Goal: Information Seeking & Learning: Learn about a topic

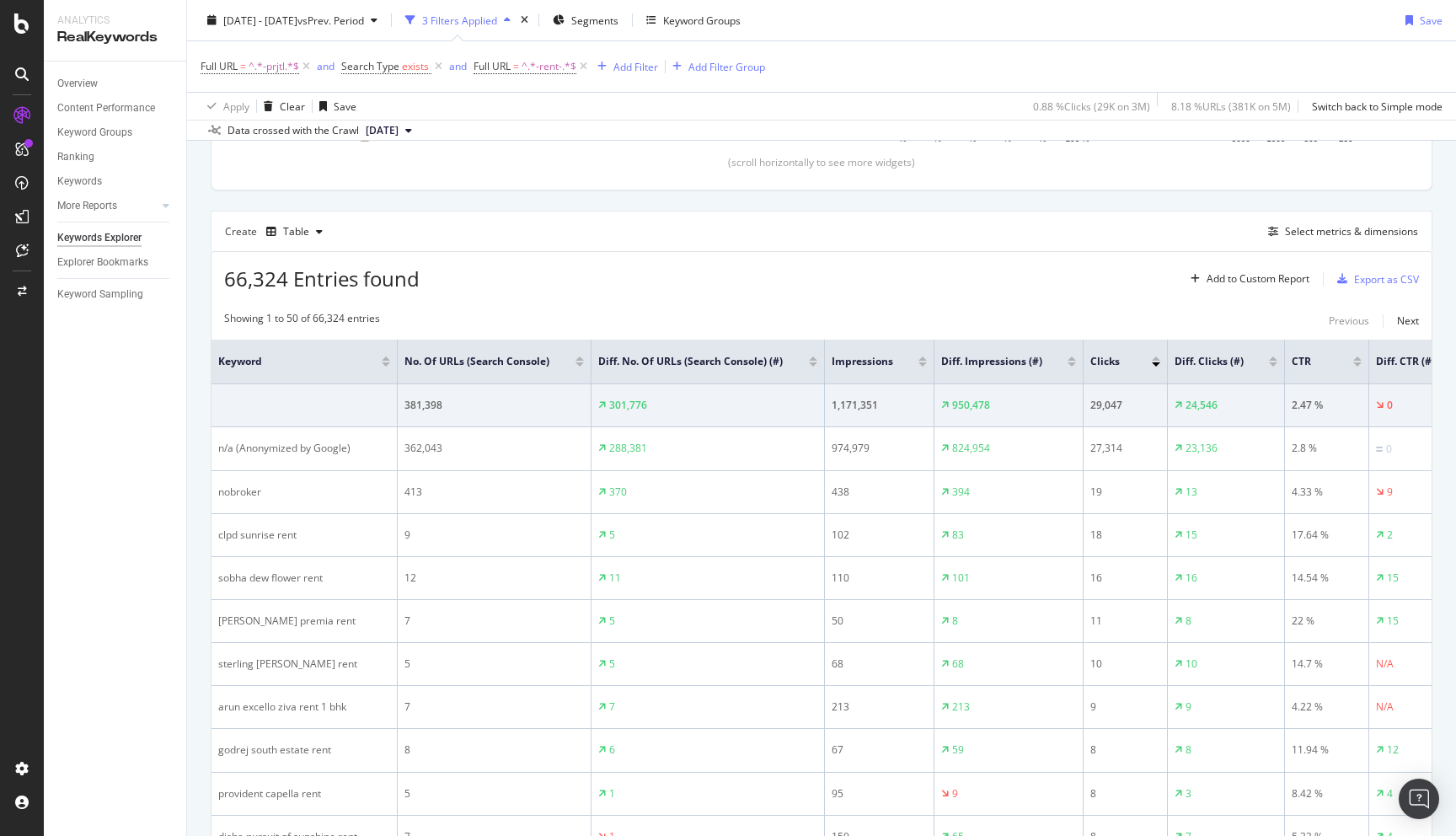
scroll to position [194, 0]
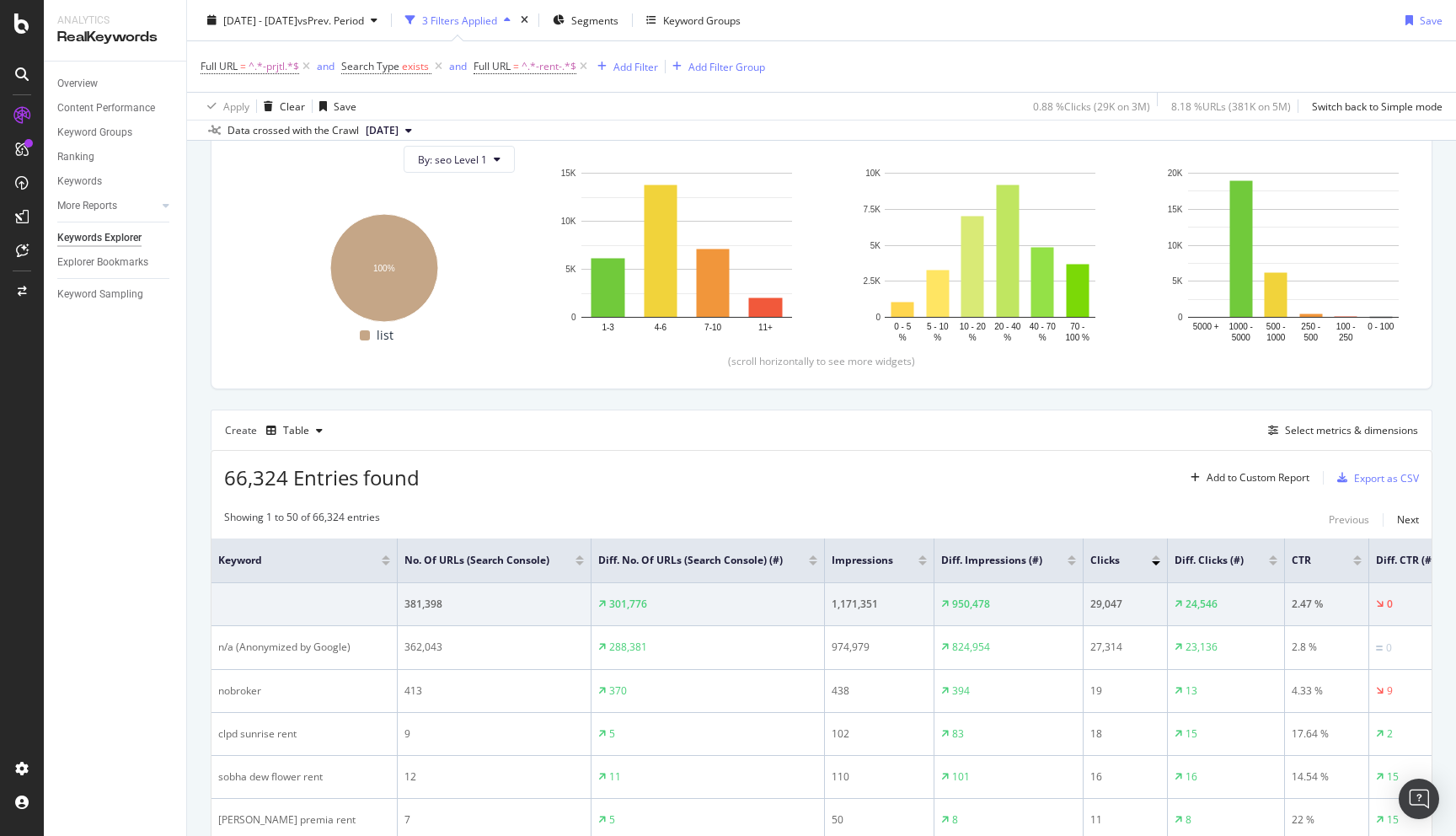
click at [1325, 419] on div "Create Table Select metrics & dimensions" at bounding box center [821, 430] width 1221 height 41
click at [1324, 428] on div "Select metrics & dimensions" at bounding box center [1352, 429] width 133 height 14
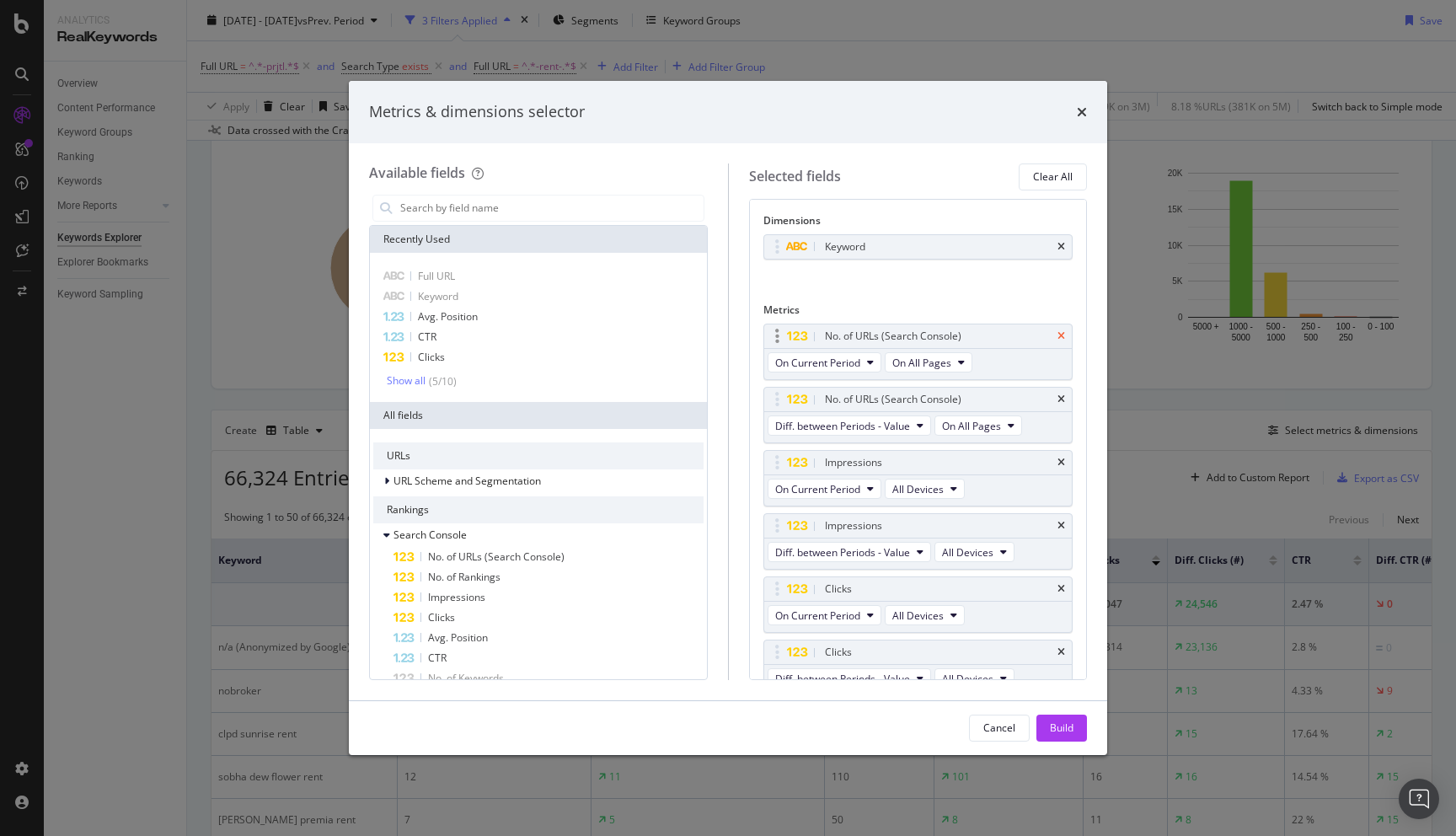
click at [1062, 338] on icon "times" at bounding box center [1061, 336] width 7 height 10
click at [576, 211] on input "modal" at bounding box center [551, 207] width 305 height 25
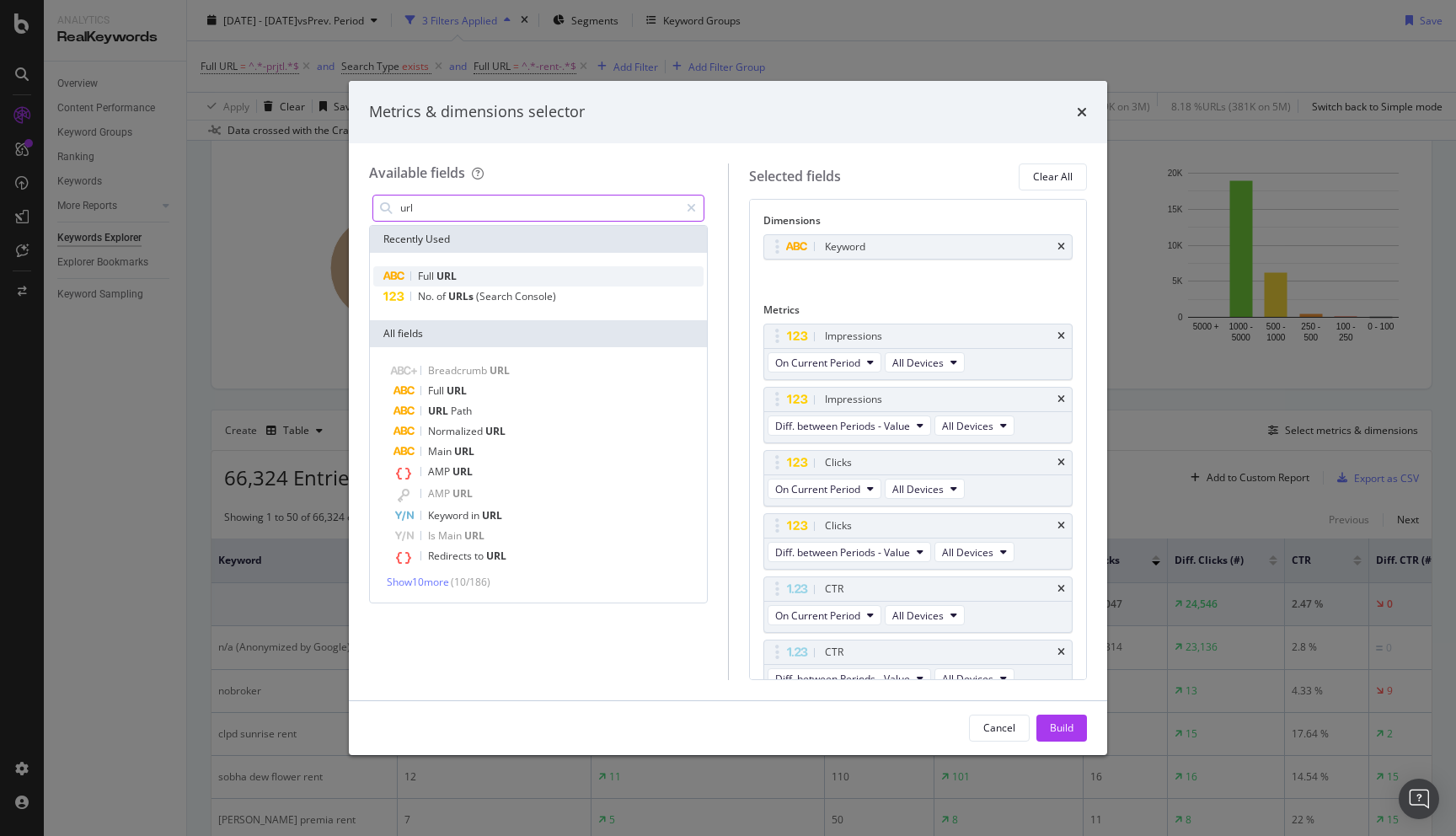
type input "url"
click at [483, 266] on div "Full URL" at bounding box center [538, 277] width 330 height 20
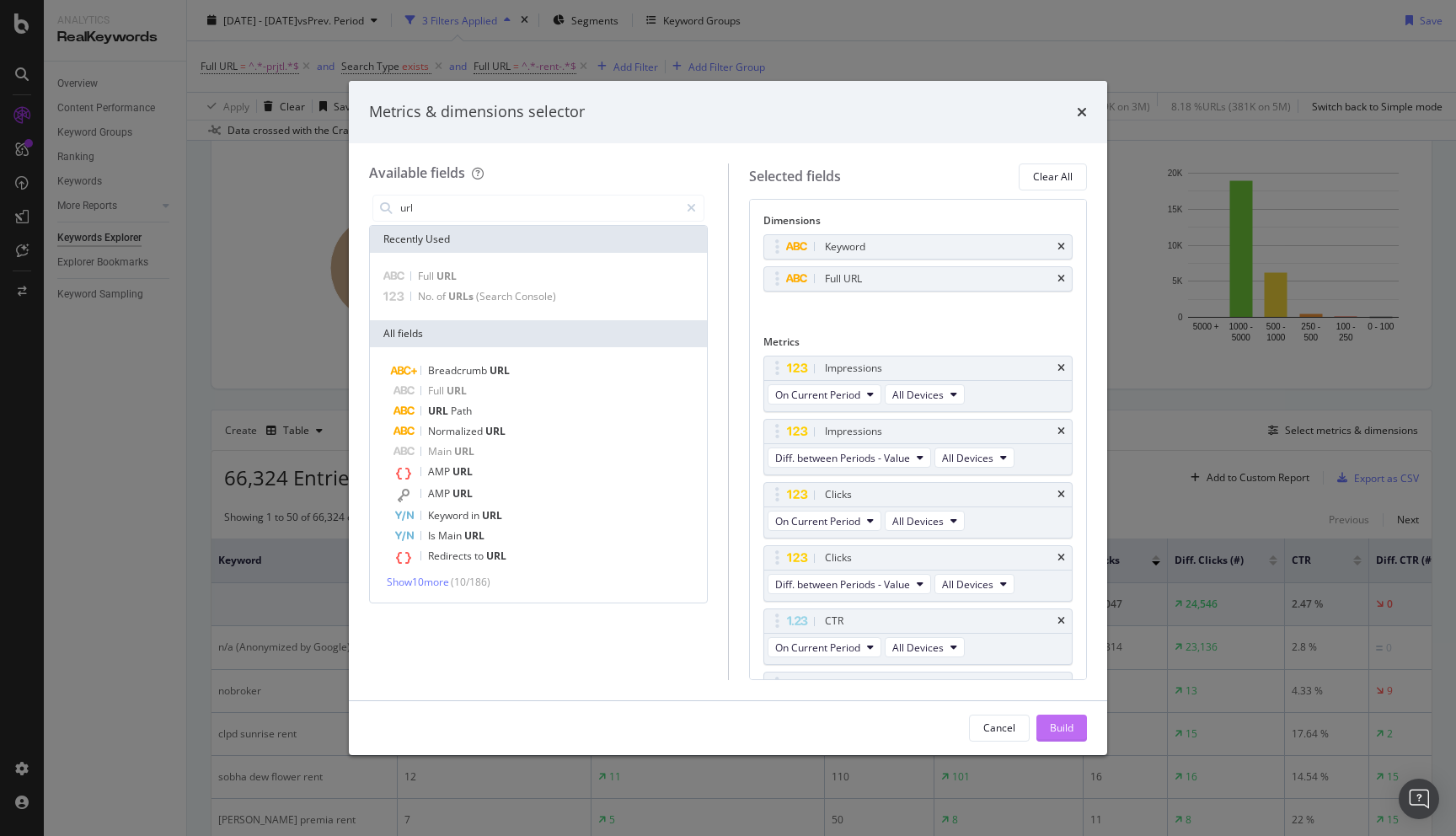
click at [1049, 727] on div "Build" at bounding box center [1061, 727] width 24 height 14
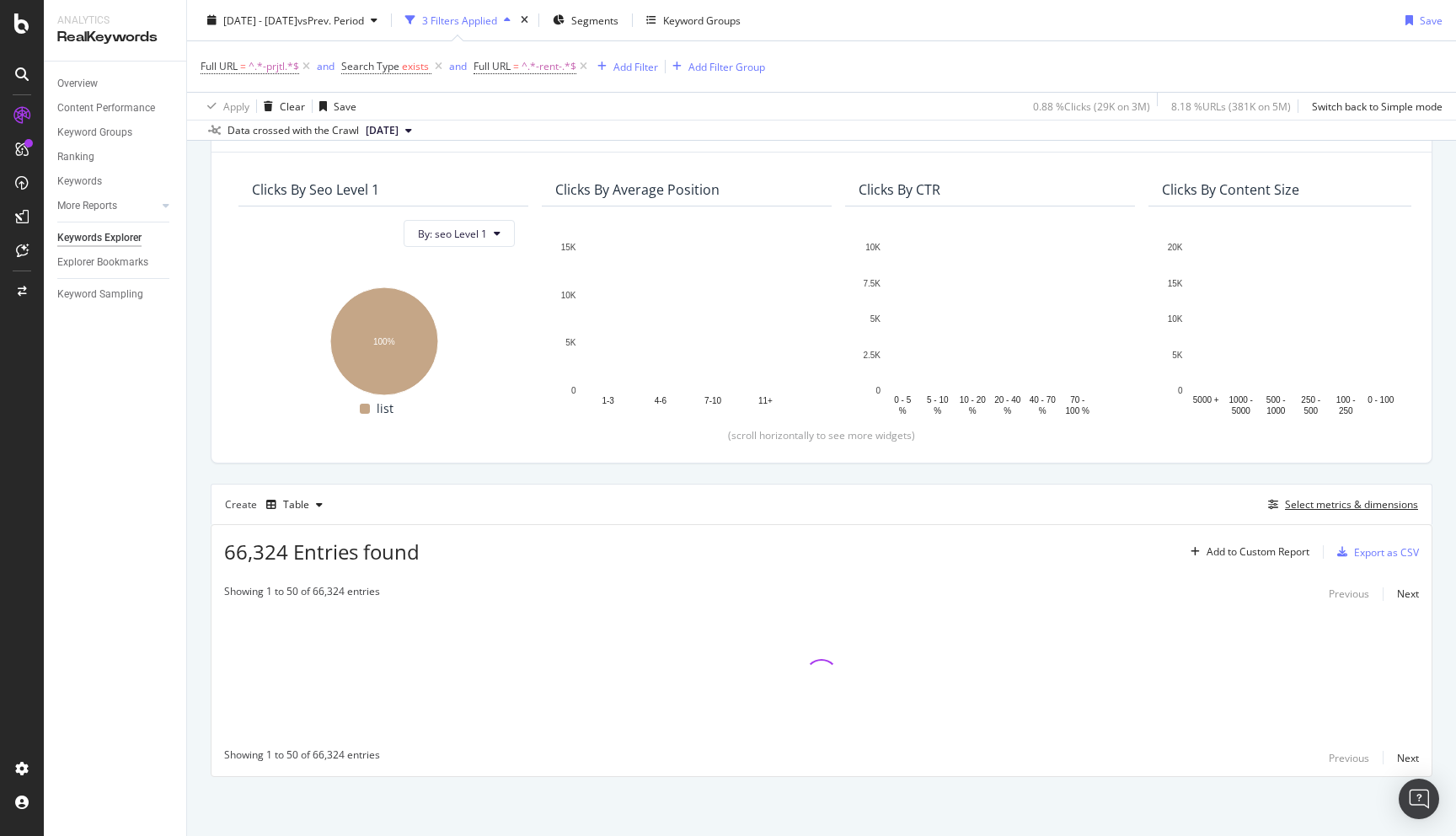
scroll to position [120, 0]
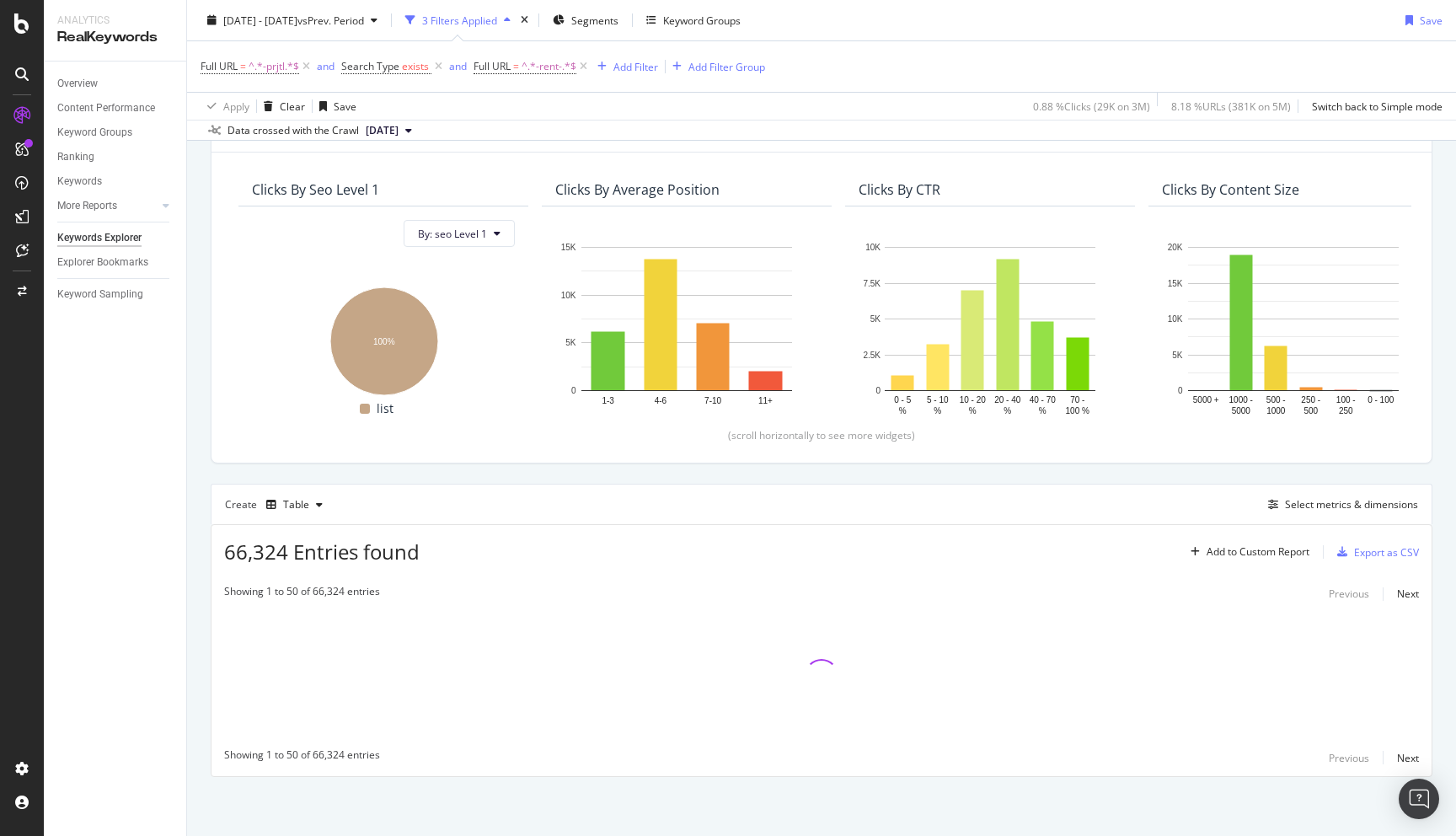
click at [195, 509] on div "By URL Top Charts Clicks By seo Level 1 By: seo Level 1 Hold CMD (⌘) while clic…" at bounding box center [821, 449] width 1268 height 773
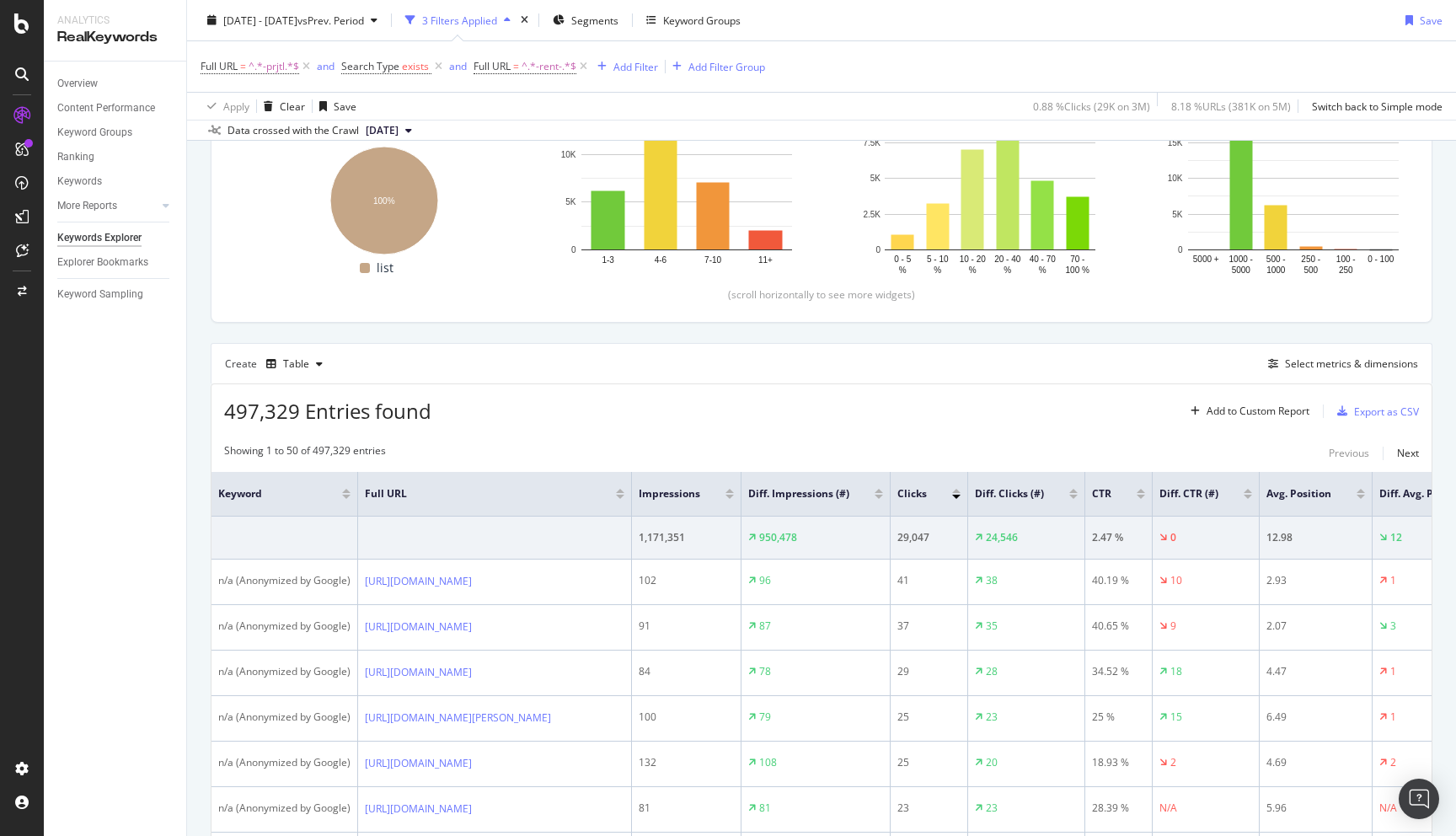
scroll to position [271, 0]
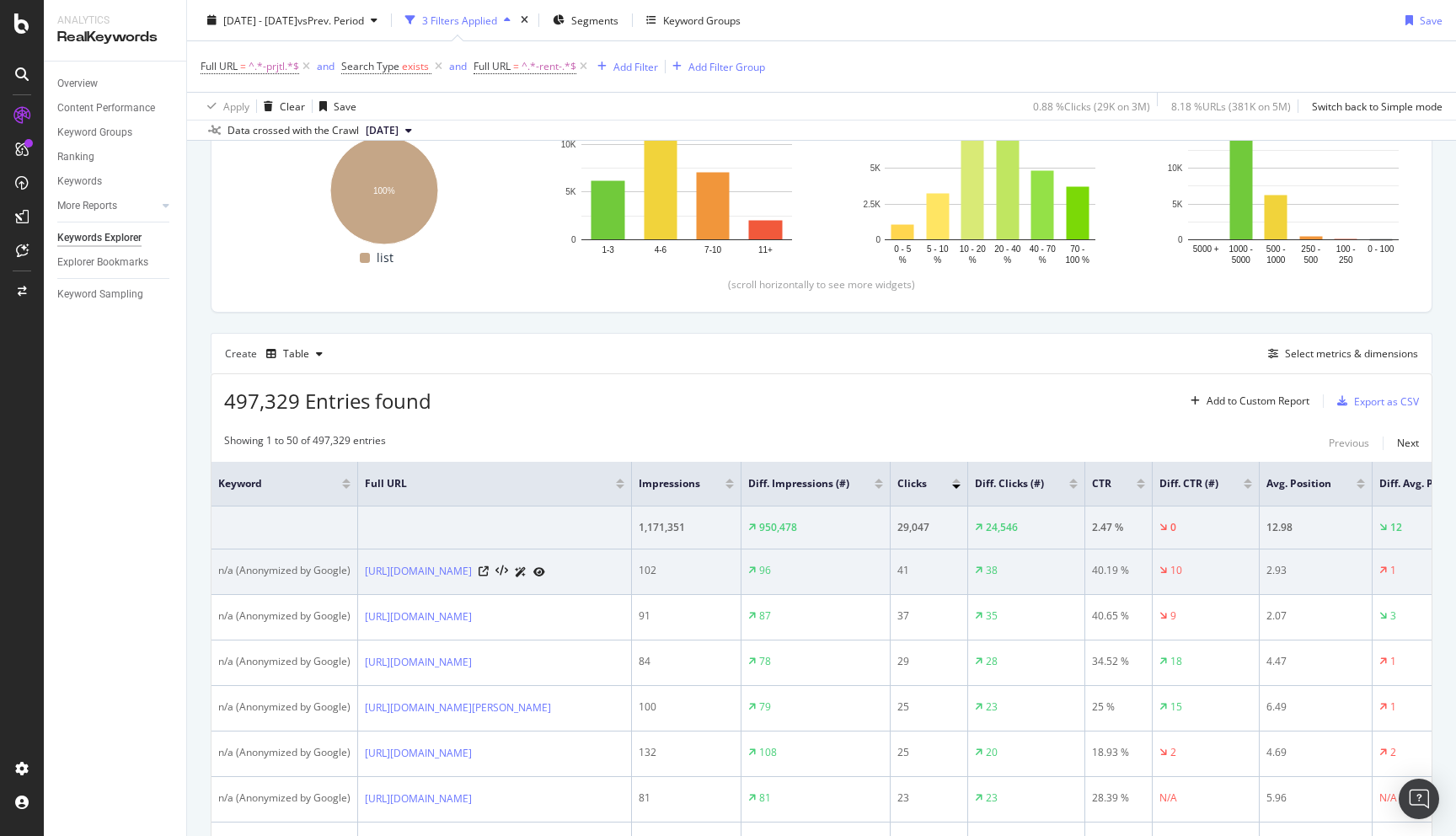
click at [363, 563] on td "https://www.nobroker.in/flats-for-rent-in-agami-eternity-bandra-east-mumbai-prj…" at bounding box center [495, 572] width 274 height 45
copy div "https://www.nobroker.in/flats-for-rent-in-agami-eternity-bandra-east-mumbai-prj…"
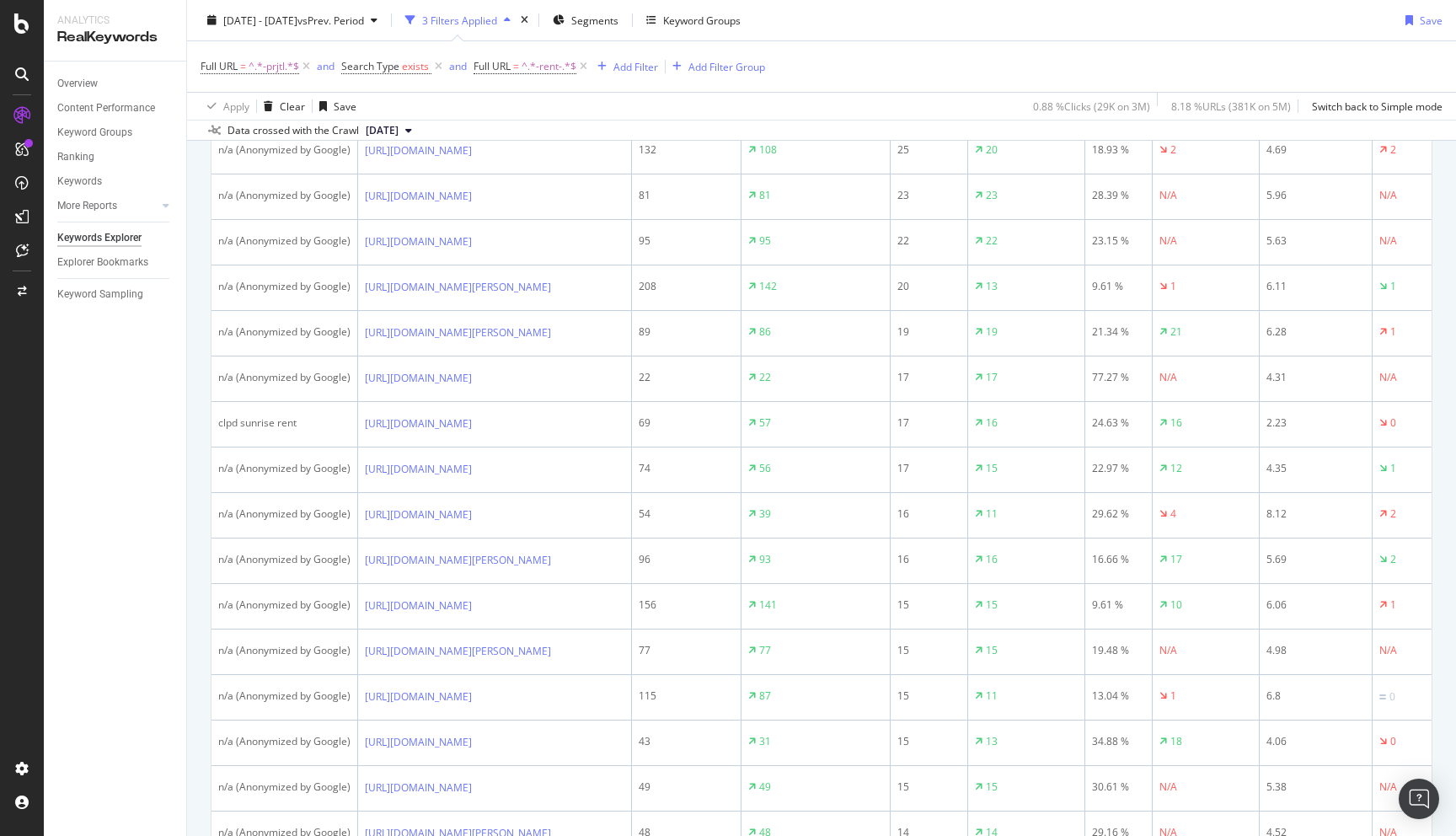
scroll to position [0, 0]
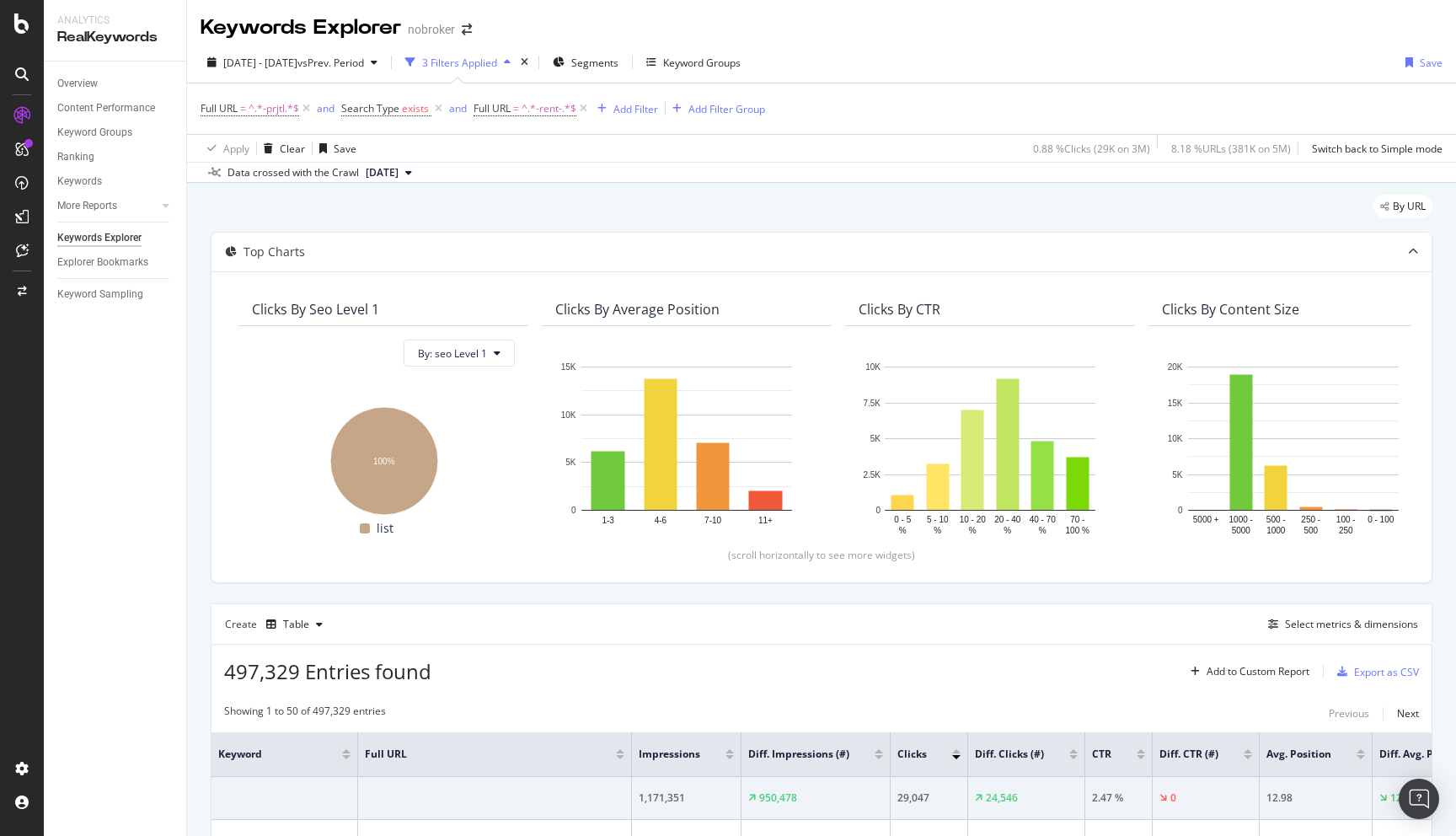
click at [1346, 638] on div "Create Table Select metrics & dimensions" at bounding box center [821, 623] width 1221 height 41
click at [1353, 619] on div "Select metrics & dimensions" at bounding box center [1352, 623] width 133 height 14
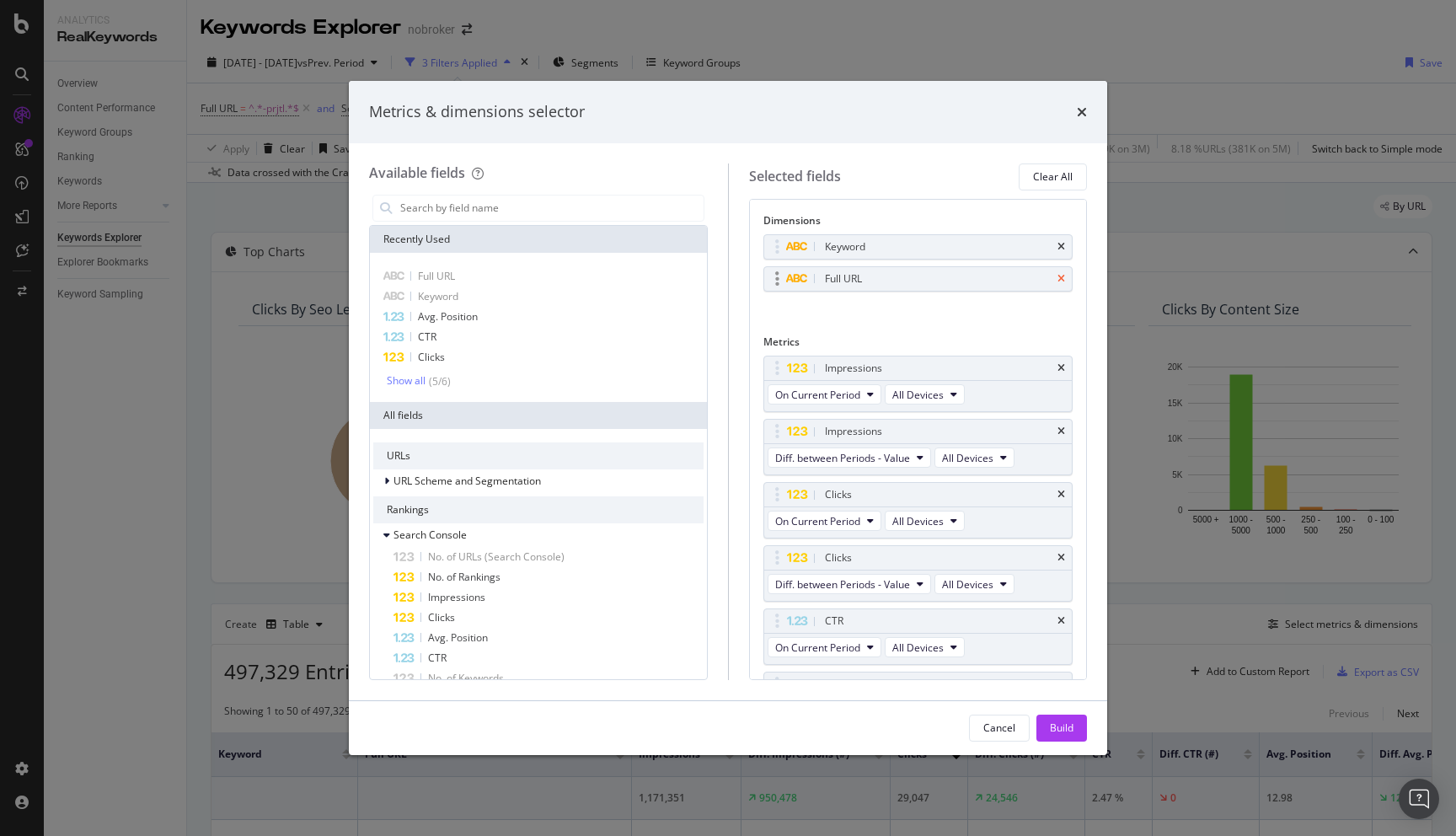
click at [1062, 277] on icon "times" at bounding box center [1061, 278] width 7 height 10
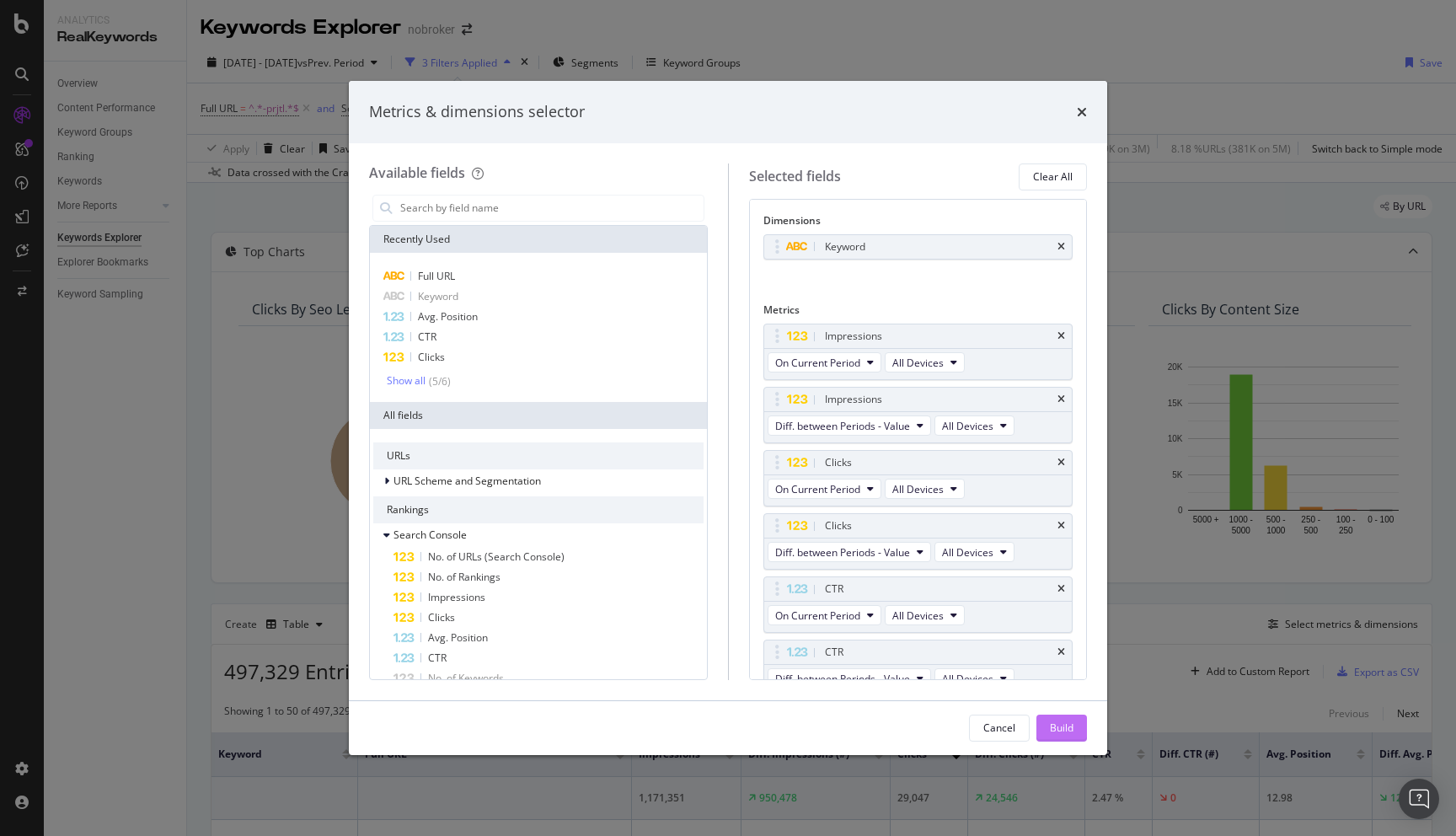
click at [1055, 719] on div "Build" at bounding box center [1061, 728] width 24 height 25
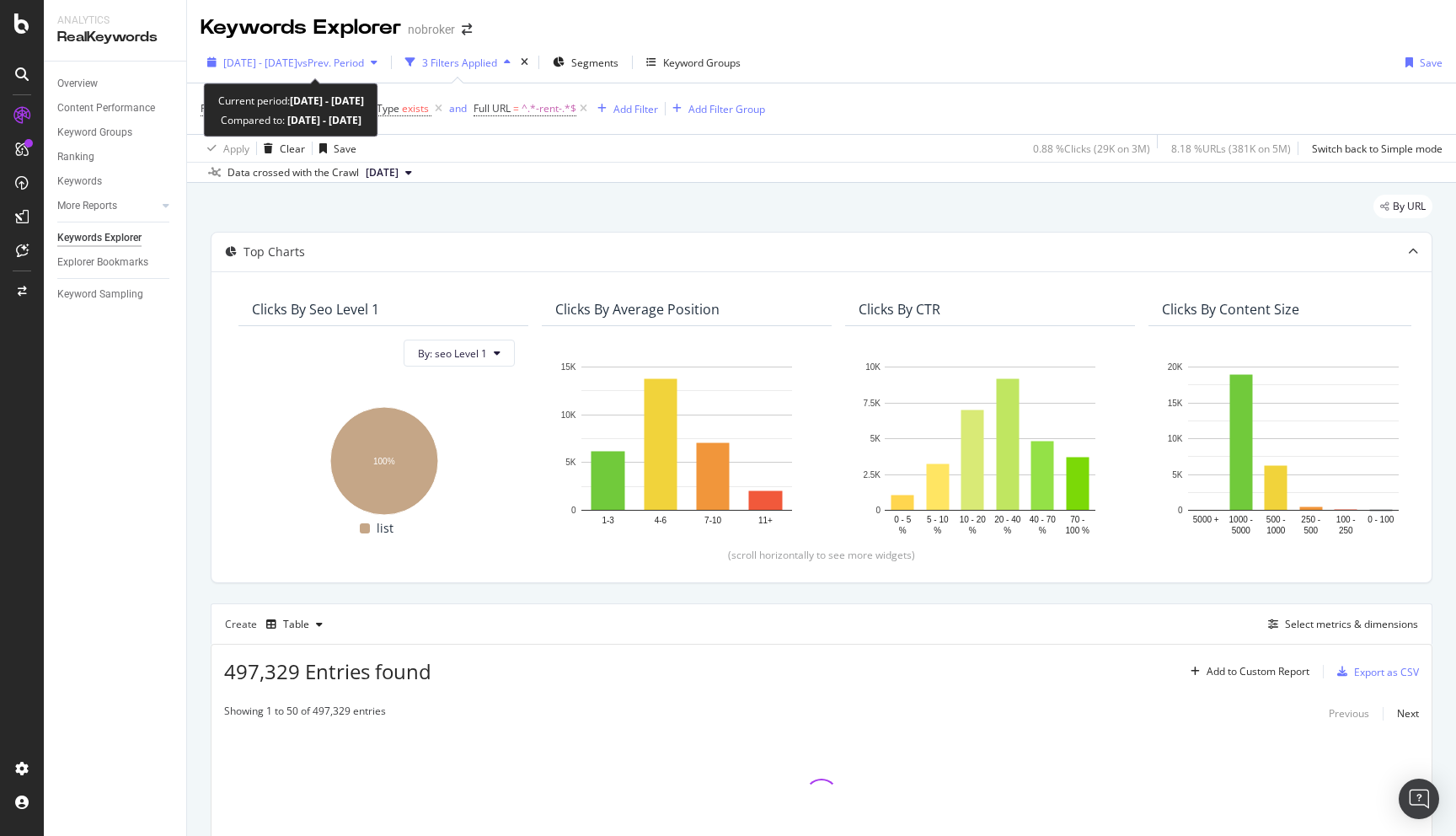
click at [298, 68] on span "2025 Sep. 1st - Sep. 20th" at bounding box center [260, 62] width 74 height 14
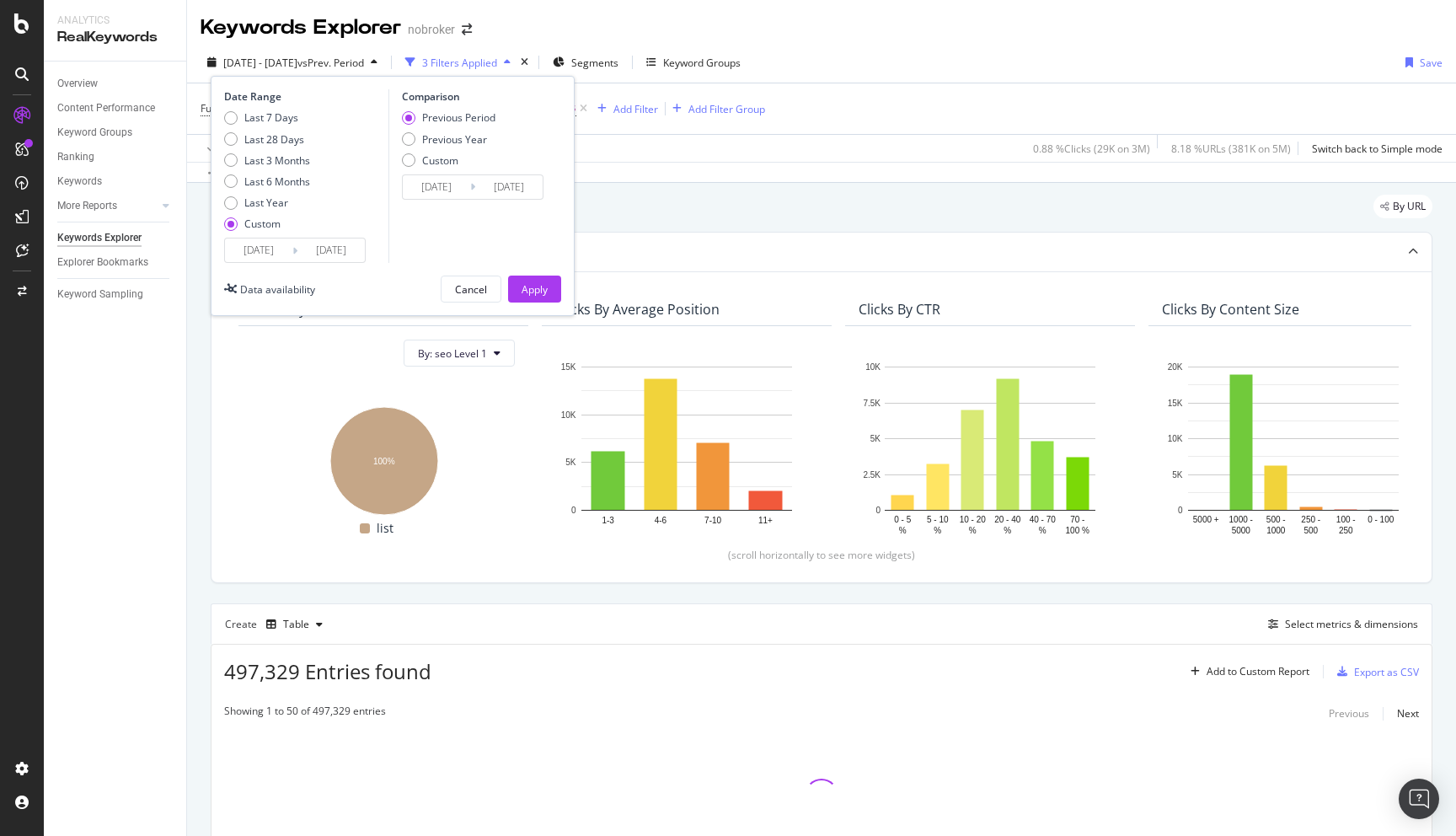
click at [197, 466] on div "By URL Top Charts Clicks By seo Level 1 By: seo Level 1 Hold CMD (⌘) while clic…" at bounding box center [821, 570] width 1268 height 773
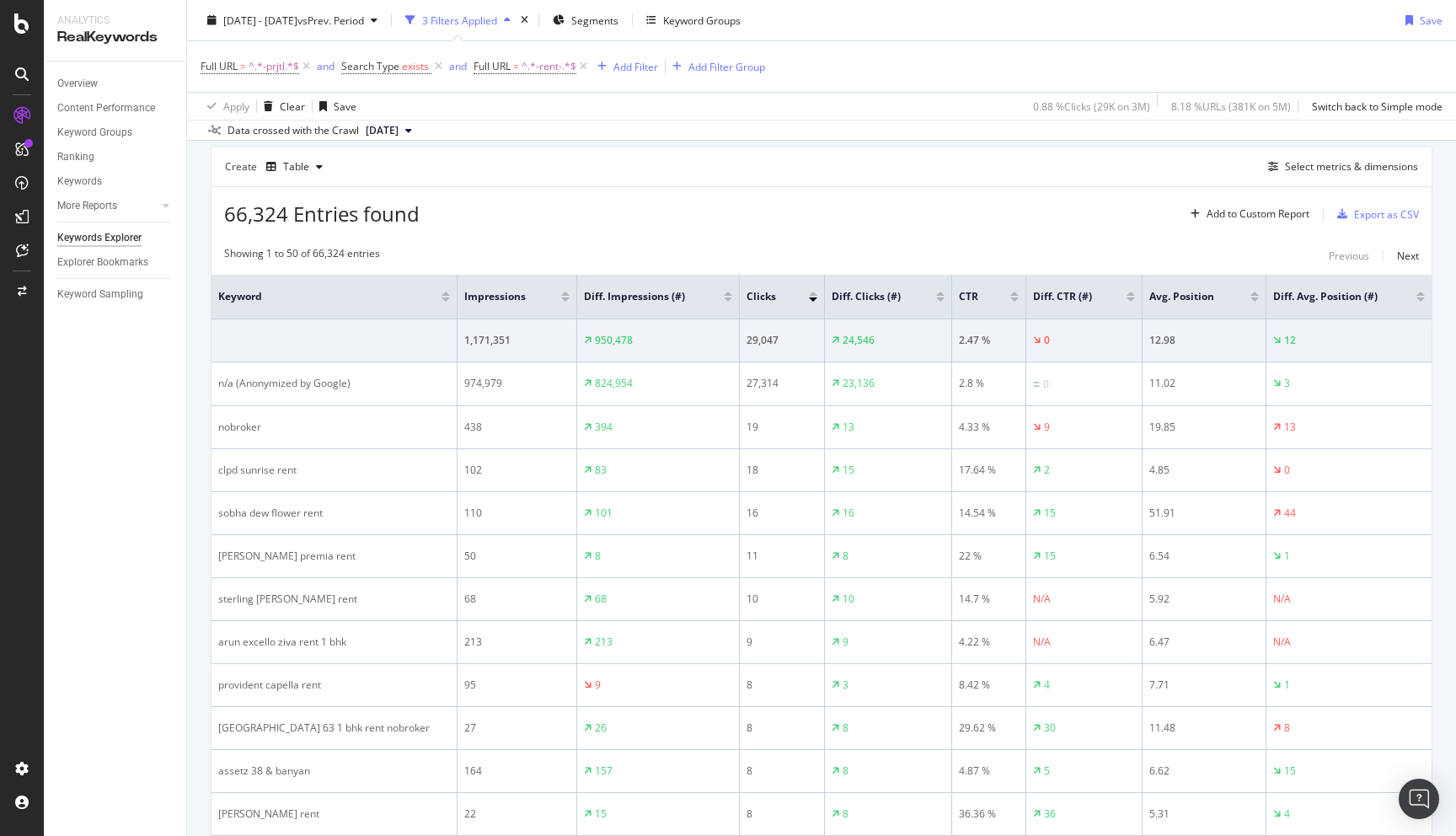
scroll to position [528, 0]
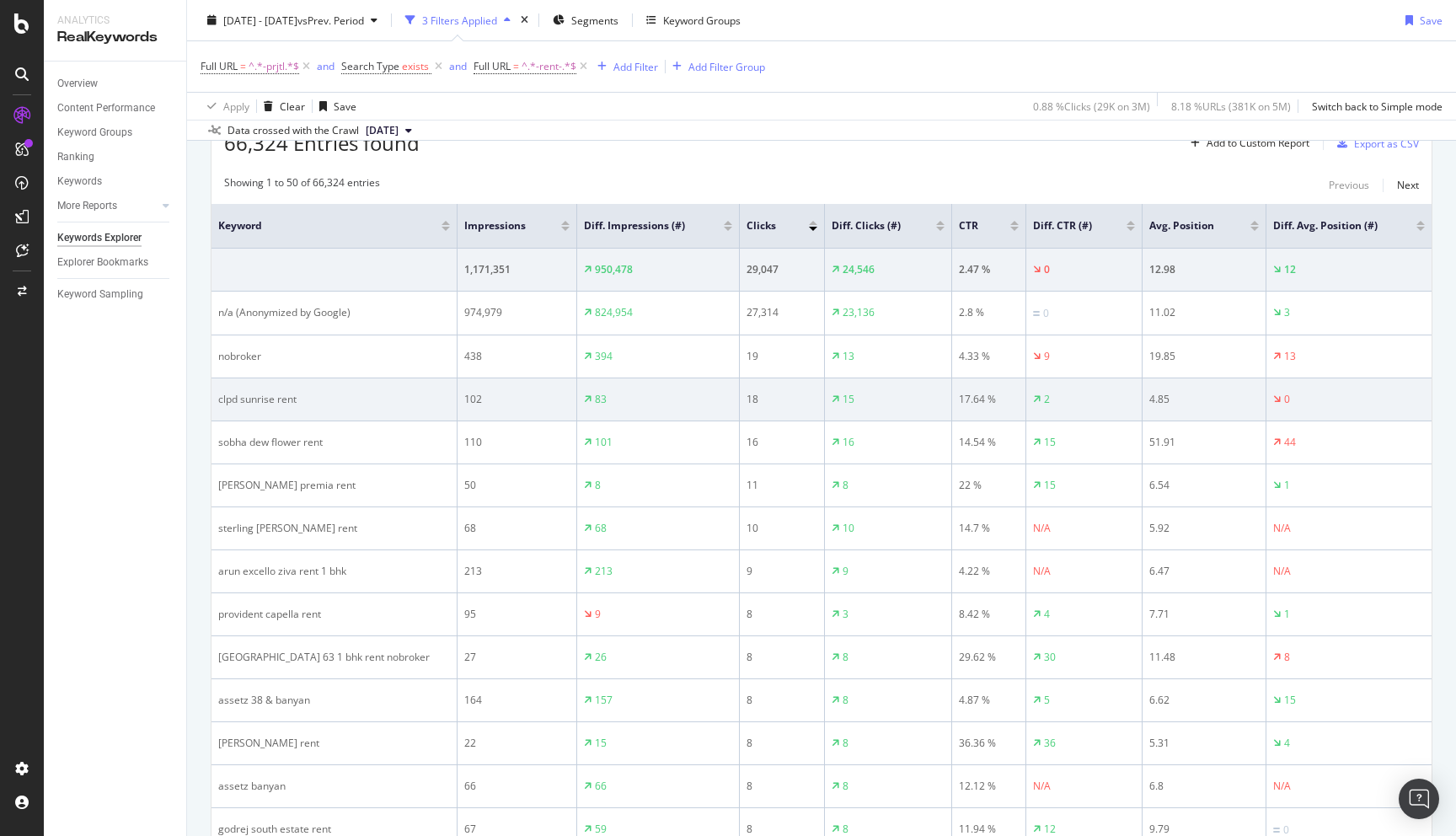
click at [225, 403] on div "clpd sunrise rent" at bounding box center [334, 400] width 232 height 15
